Goal: Task Accomplishment & Management: Use online tool/utility

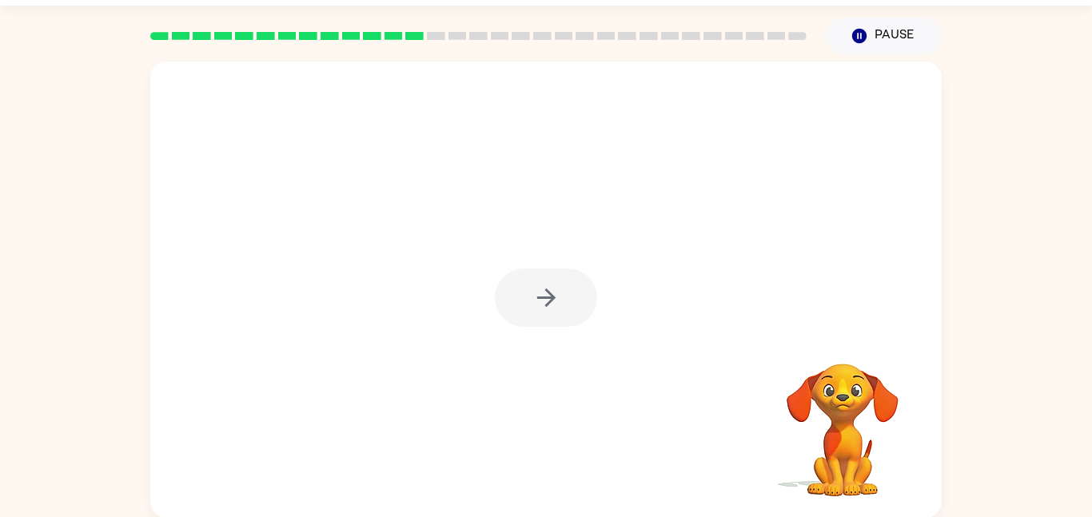
scroll to position [45, 0]
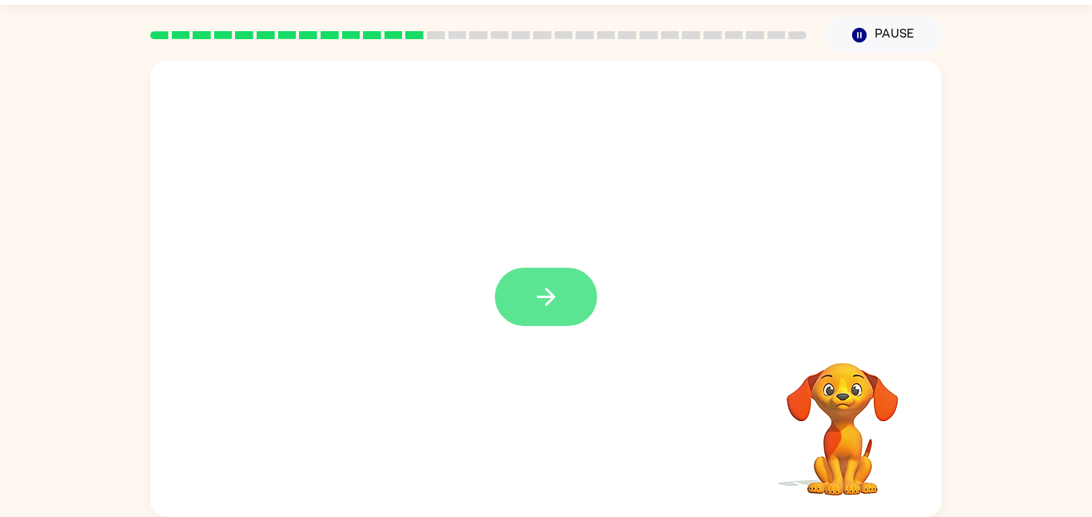
click at [553, 288] on icon "button" at bounding box center [546, 297] width 28 height 28
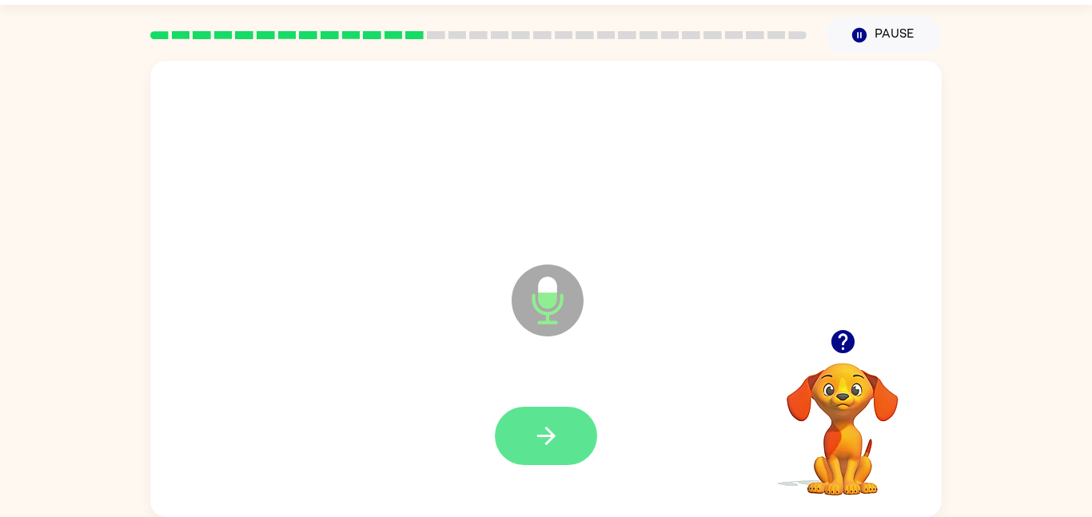
click at [557, 422] on icon "button" at bounding box center [546, 436] width 28 height 28
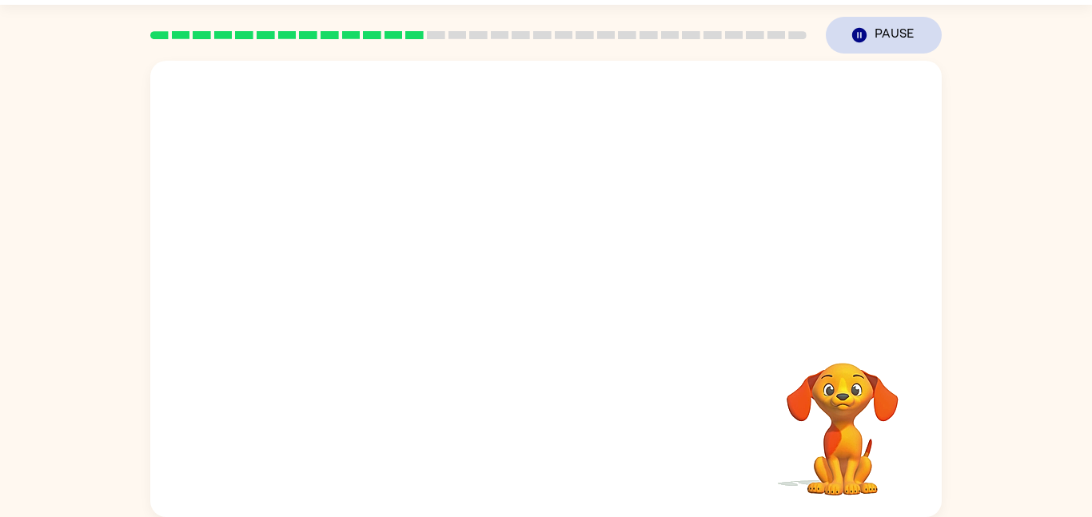
click at [863, 48] on button "Pause Pause" at bounding box center [883, 35] width 116 height 37
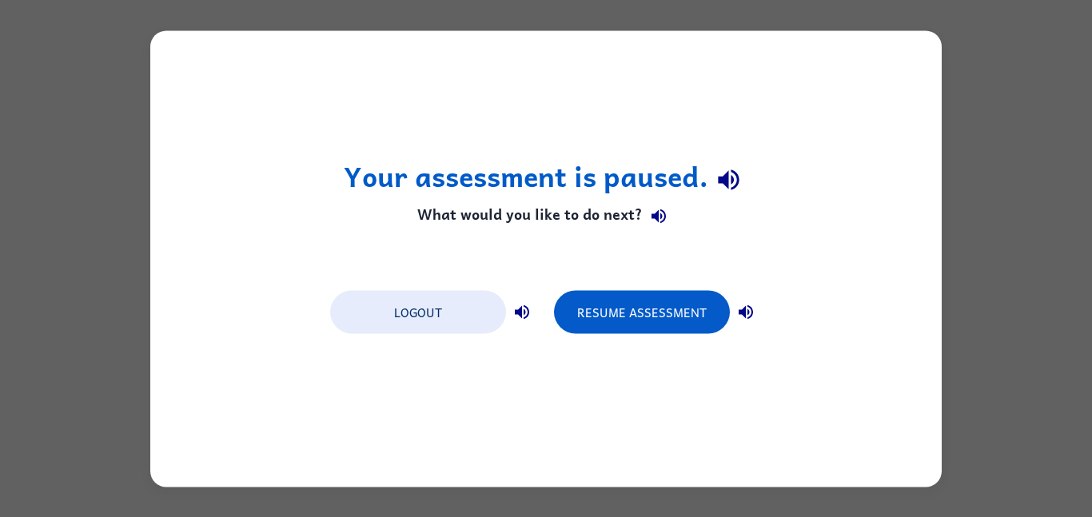
scroll to position [0, 0]
click at [637, 324] on button "Resume Assessment" at bounding box center [642, 311] width 176 height 43
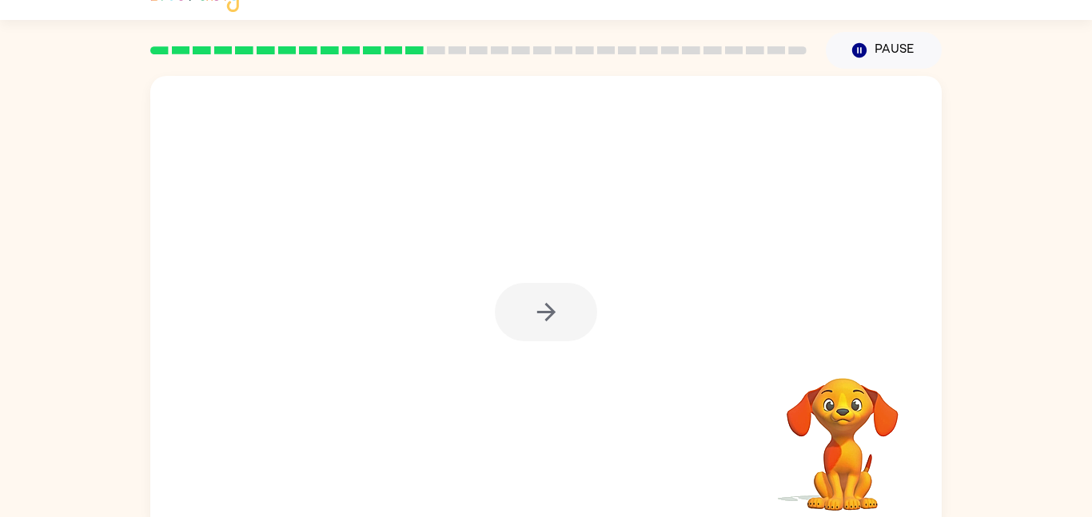
scroll to position [45, 0]
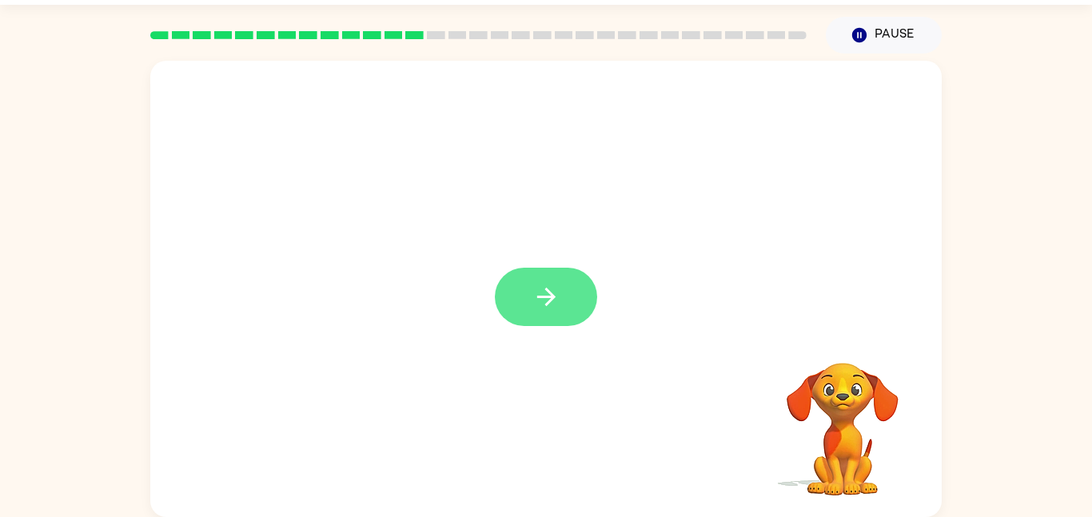
click at [554, 288] on icon "button" at bounding box center [546, 297] width 28 height 28
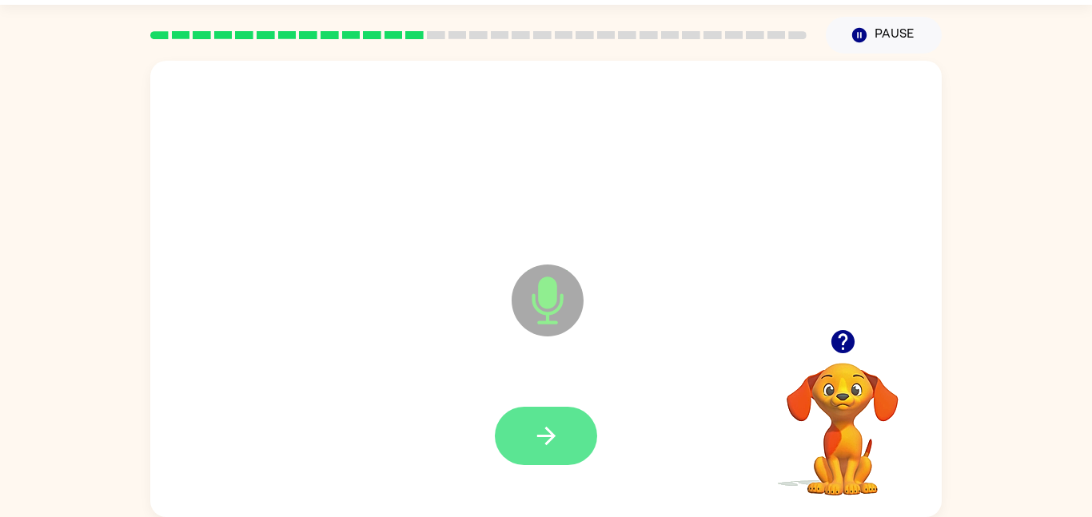
click at [559, 438] on icon "button" at bounding box center [546, 436] width 28 height 28
click at [527, 464] on button "button" at bounding box center [546, 436] width 102 height 58
click at [544, 430] on icon "button" at bounding box center [546, 436] width 28 height 28
click at [521, 431] on button "button" at bounding box center [546, 436] width 102 height 58
click at [575, 442] on button "button" at bounding box center [546, 436] width 102 height 58
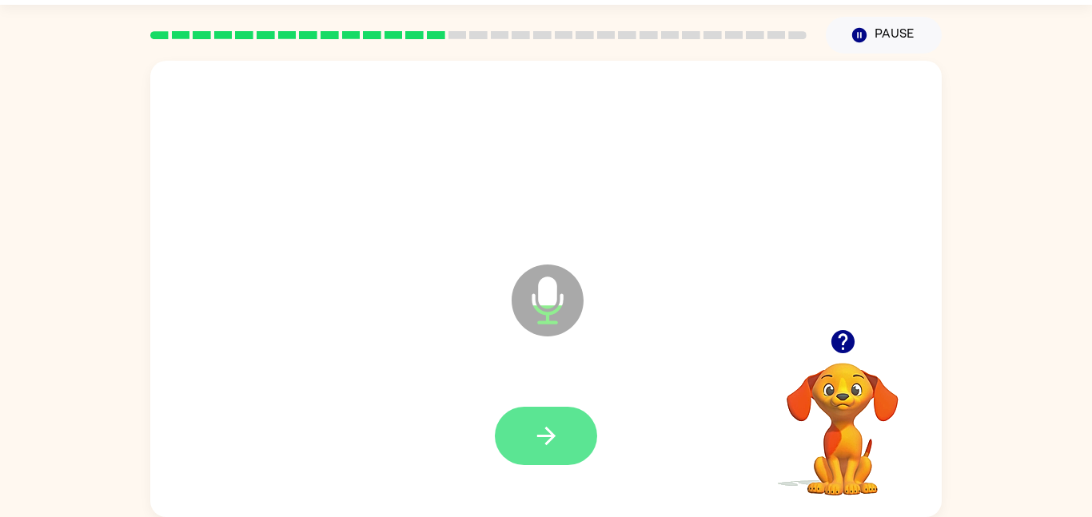
click at [553, 416] on button "button" at bounding box center [546, 436] width 102 height 58
click at [553, 419] on button "button" at bounding box center [546, 436] width 102 height 58
click at [531, 439] on button "button" at bounding box center [546, 436] width 102 height 58
click at [551, 425] on icon "button" at bounding box center [546, 436] width 28 height 28
click at [529, 426] on button "button" at bounding box center [546, 436] width 102 height 58
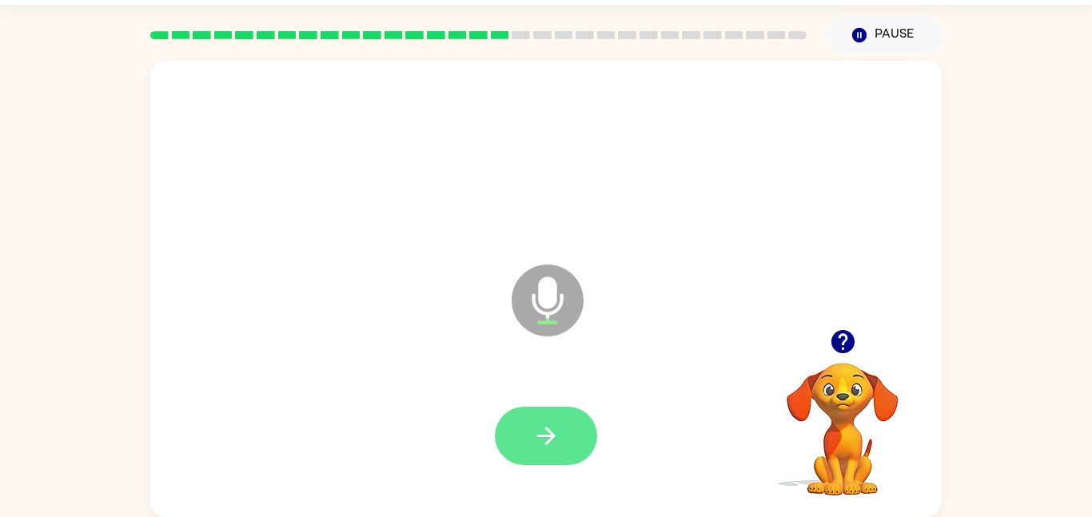
click at [552, 431] on icon "button" at bounding box center [546, 436] width 28 height 28
click at [554, 426] on icon "button" at bounding box center [546, 436] width 28 height 28
click at [540, 446] on icon "button" at bounding box center [546, 436] width 28 height 28
click at [536, 426] on icon "button" at bounding box center [546, 436] width 28 height 28
click at [522, 435] on button "button" at bounding box center [546, 436] width 102 height 58
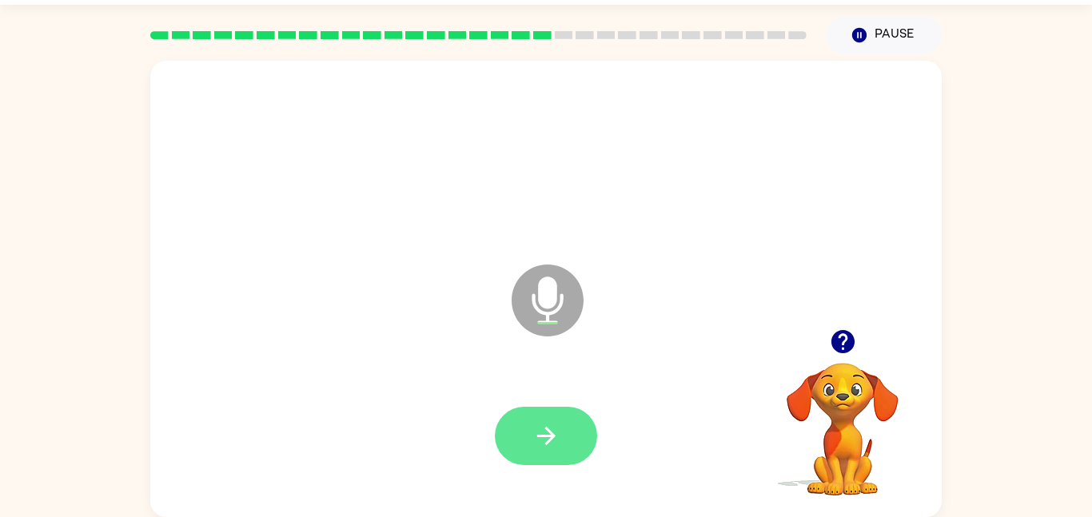
click at [535, 447] on icon "button" at bounding box center [546, 436] width 28 height 28
click at [522, 416] on button "button" at bounding box center [546, 436] width 102 height 58
click at [551, 430] on icon "button" at bounding box center [546, 436] width 28 height 28
click at [565, 423] on button "button" at bounding box center [546, 436] width 102 height 58
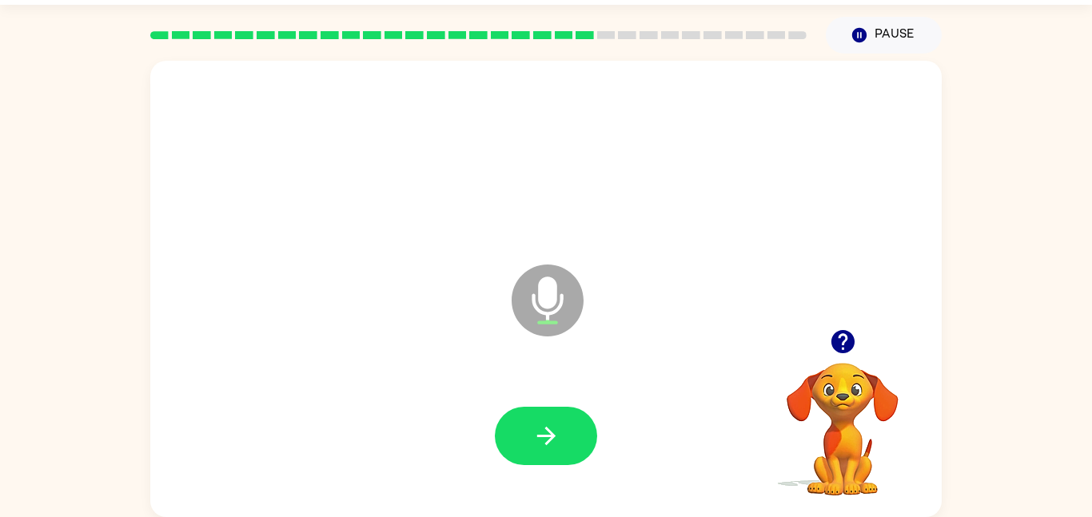
scroll to position [0, 0]
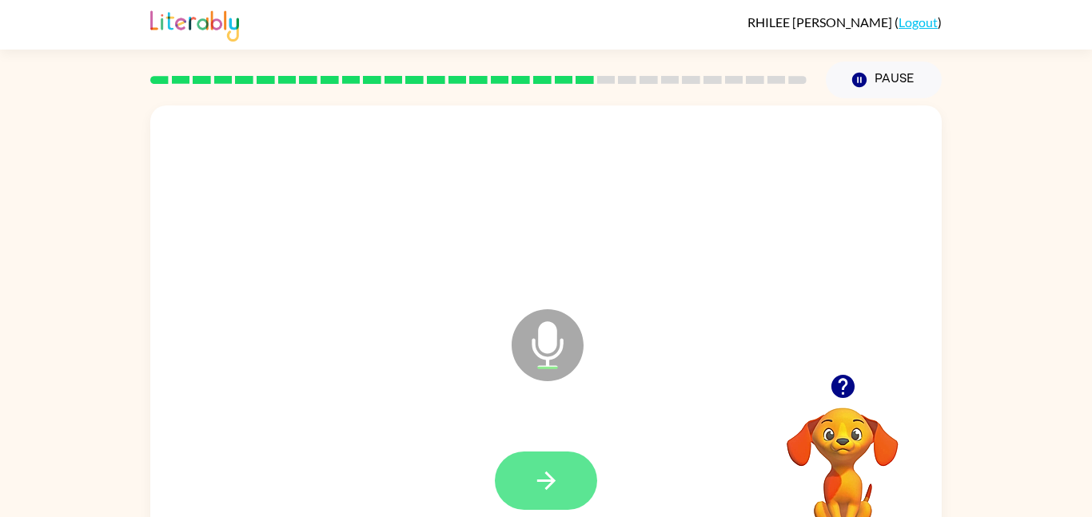
click at [546, 454] on button "button" at bounding box center [546, 480] width 102 height 58
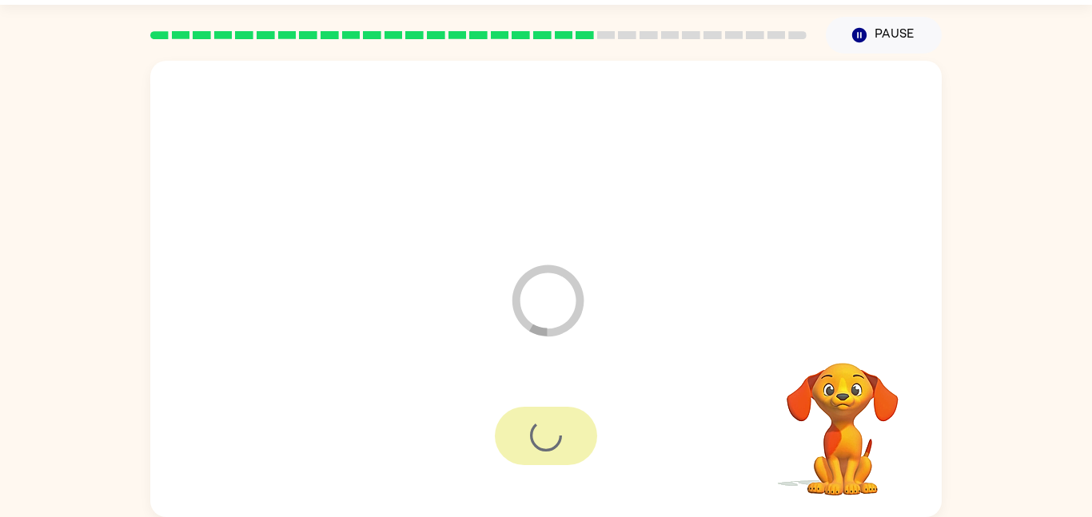
scroll to position [44, 0]
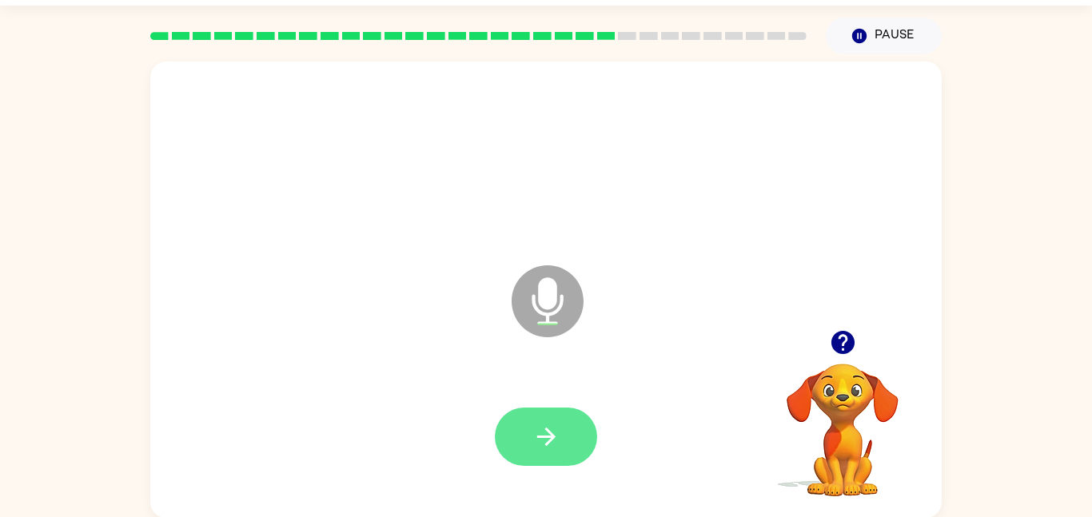
click at [562, 426] on button "button" at bounding box center [546, 437] width 102 height 58
click at [540, 451] on button "button" at bounding box center [546, 437] width 102 height 58
click at [547, 435] on icon "button" at bounding box center [545, 436] width 18 height 18
click at [522, 432] on button "button" at bounding box center [546, 437] width 102 height 58
click at [539, 430] on icon "button" at bounding box center [546, 437] width 28 height 28
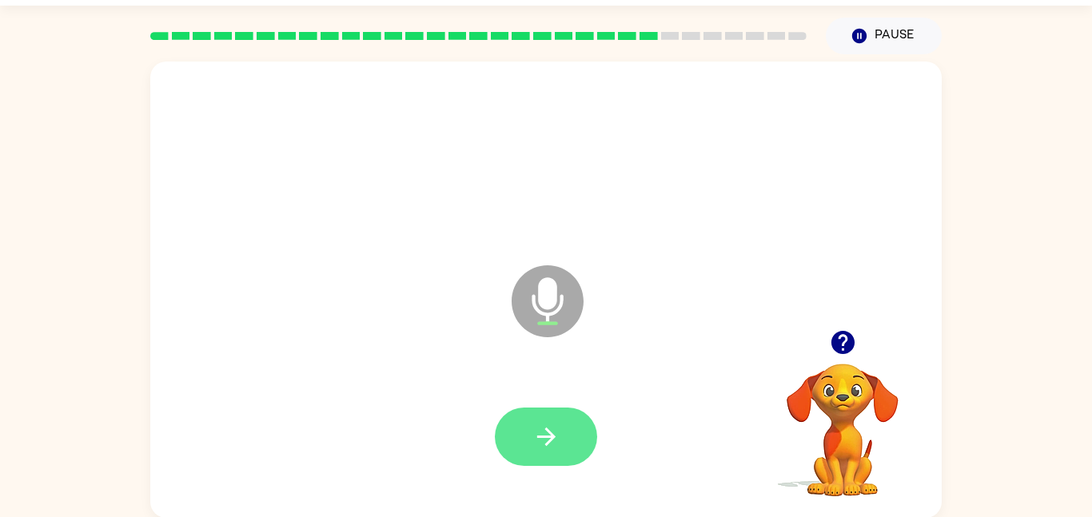
click at [534, 432] on icon "button" at bounding box center [546, 437] width 28 height 28
click at [557, 428] on icon "button" at bounding box center [546, 437] width 28 height 28
click at [522, 439] on button "button" at bounding box center [546, 437] width 102 height 58
click at [527, 416] on button "button" at bounding box center [546, 437] width 102 height 58
click at [541, 430] on icon "button" at bounding box center [546, 437] width 28 height 28
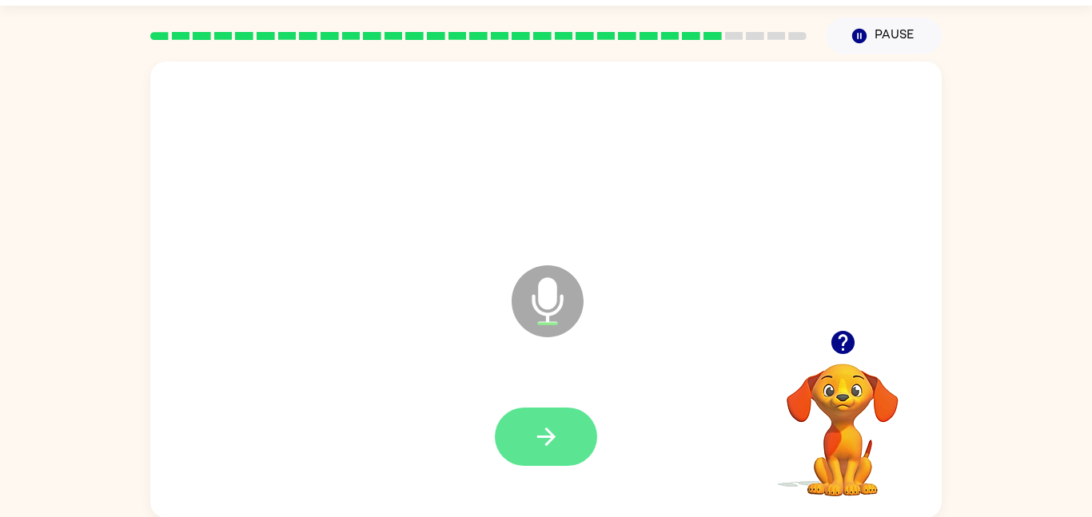
click at [548, 425] on icon "button" at bounding box center [546, 437] width 28 height 28
click at [527, 437] on button "button" at bounding box center [546, 437] width 102 height 58
click at [528, 440] on button "button" at bounding box center [546, 437] width 102 height 58
click at [549, 427] on icon "button" at bounding box center [546, 437] width 28 height 28
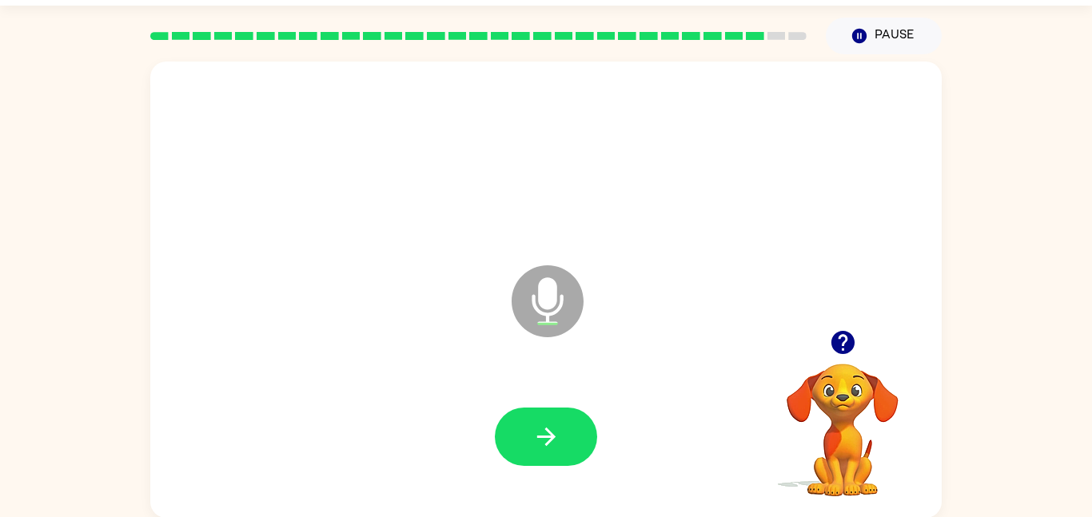
click at [577, 408] on div at bounding box center [546, 437] width 102 height 58
click at [519, 419] on button "button" at bounding box center [546, 437] width 102 height 58
click at [559, 451] on button "button" at bounding box center [546, 437] width 102 height 58
click at [549, 443] on icon "button" at bounding box center [545, 436] width 18 height 18
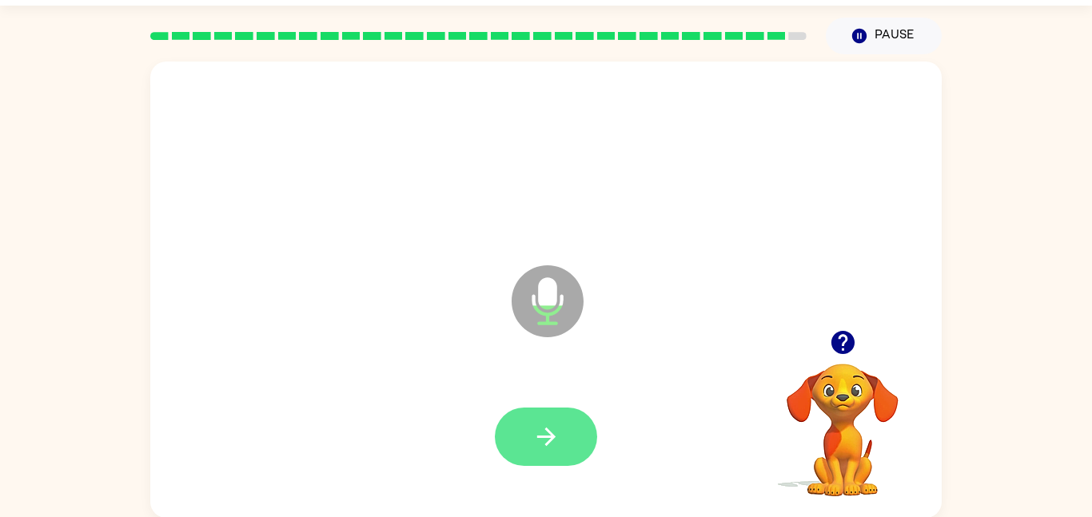
click at [543, 408] on button "button" at bounding box center [546, 437] width 102 height 58
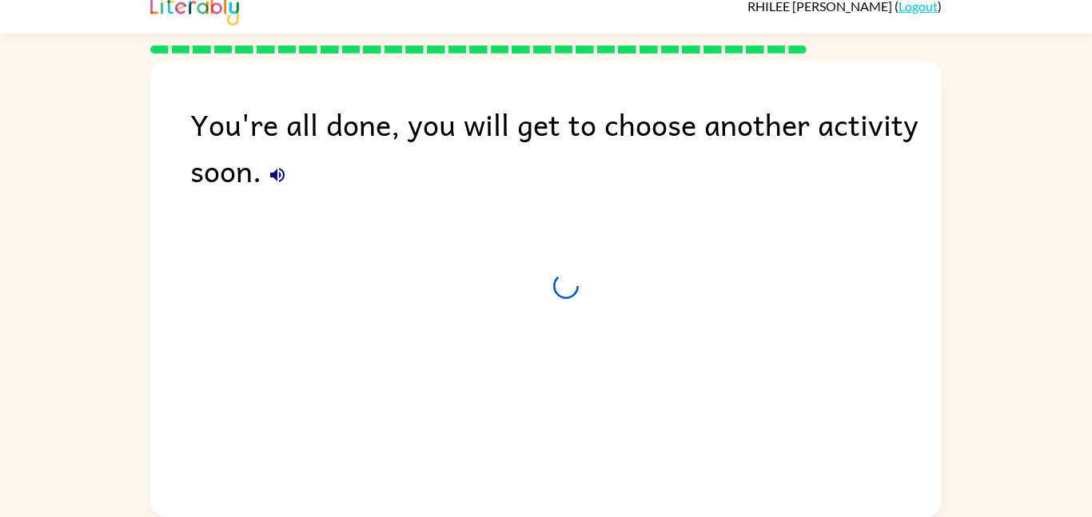
scroll to position [16, 0]
